Goal: Task Accomplishment & Management: Manage account settings

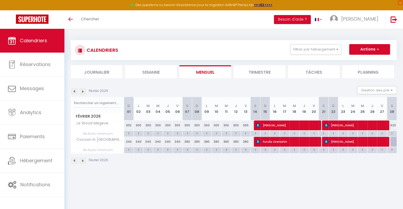
click at [189, 125] on div "300" at bounding box center [187, 126] width 10 height 10
type input "300"
type input "[DATE]"
type input "Dim 08 Février 2026"
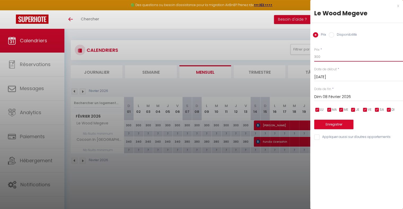
click at [336, 58] on input "300" at bounding box center [358, 57] width 89 height 10
type input "330"
click at [341, 95] on input "Dim 08 Février 2026" at bounding box center [358, 97] width 89 height 7
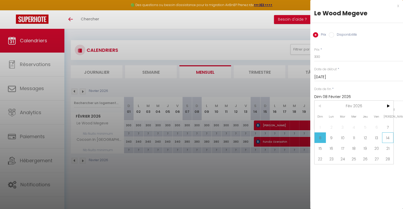
click at [388, 136] on span "14" at bounding box center [387, 138] width 11 height 11
type input "[DATE]"
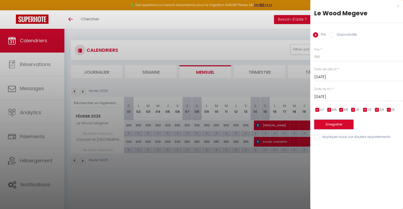
click at [336, 126] on button "Enregistrer" at bounding box center [333, 125] width 39 height 10
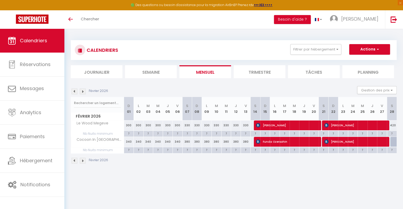
click at [84, 91] on img at bounding box center [83, 92] width 6 height 6
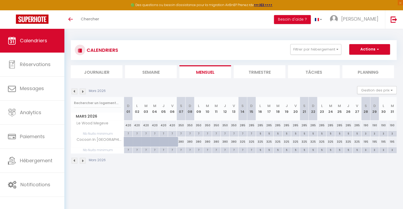
click at [73, 89] on img at bounding box center [74, 92] width 6 height 6
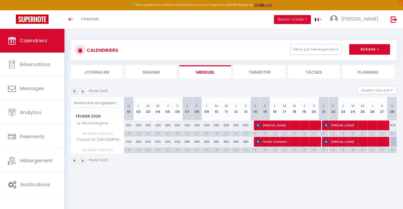
click at [73, 89] on img at bounding box center [74, 92] width 6 height 6
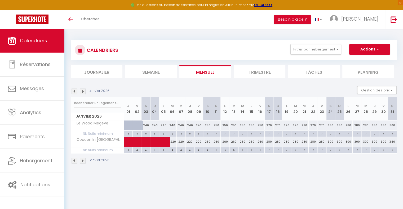
click at [73, 91] on img at bounding box center [74, 92] width 6 height 6
